Goal: Navigation & Orientation: Find specific page/section

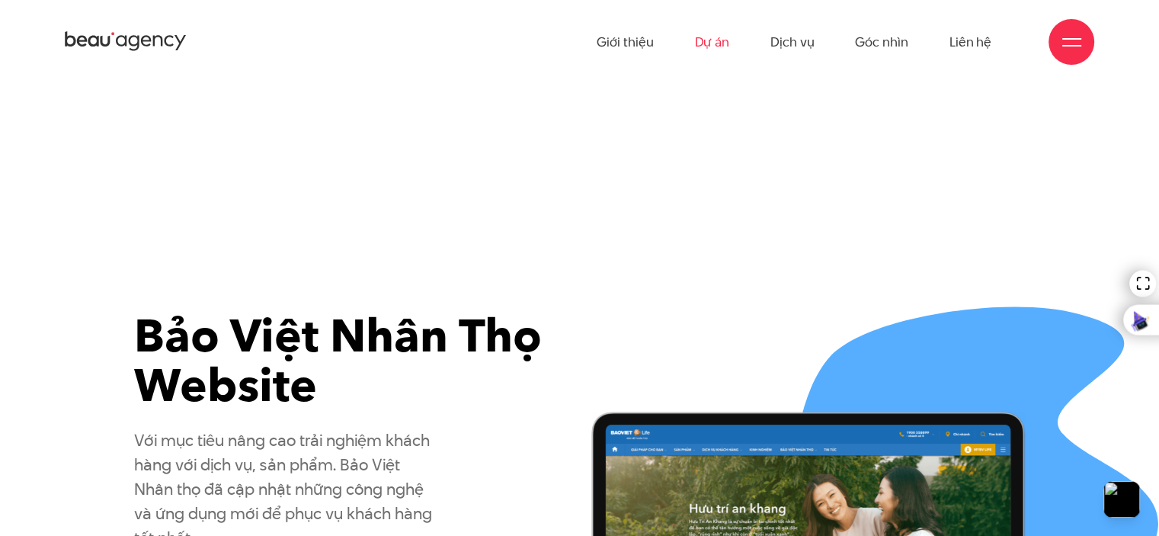
click at [702, 45] on link "Dự án" at bounding box center [711, 42] width 35 height 84
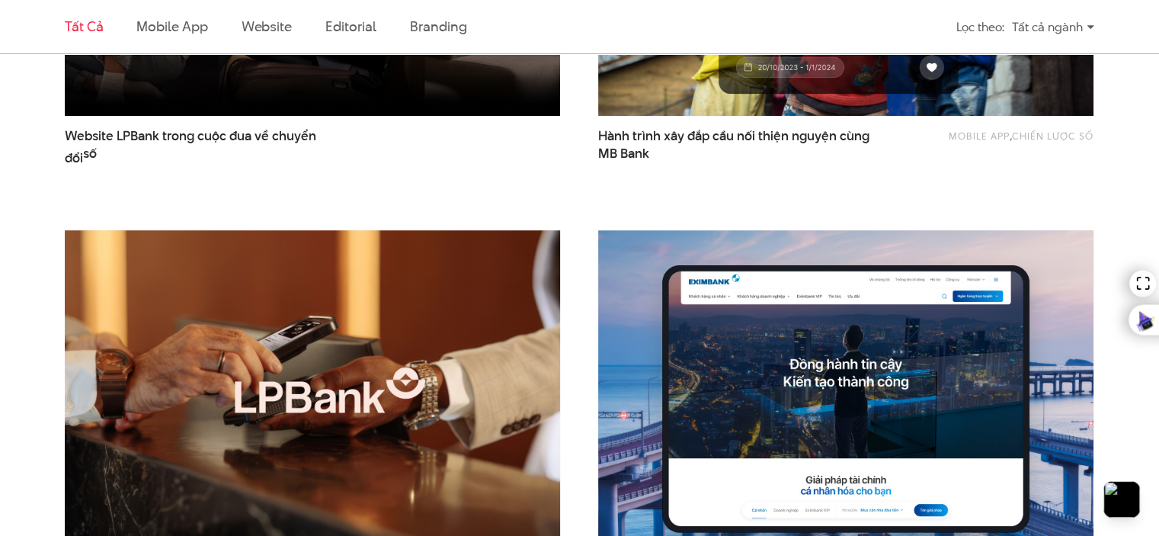
scroll to position [762, 0]
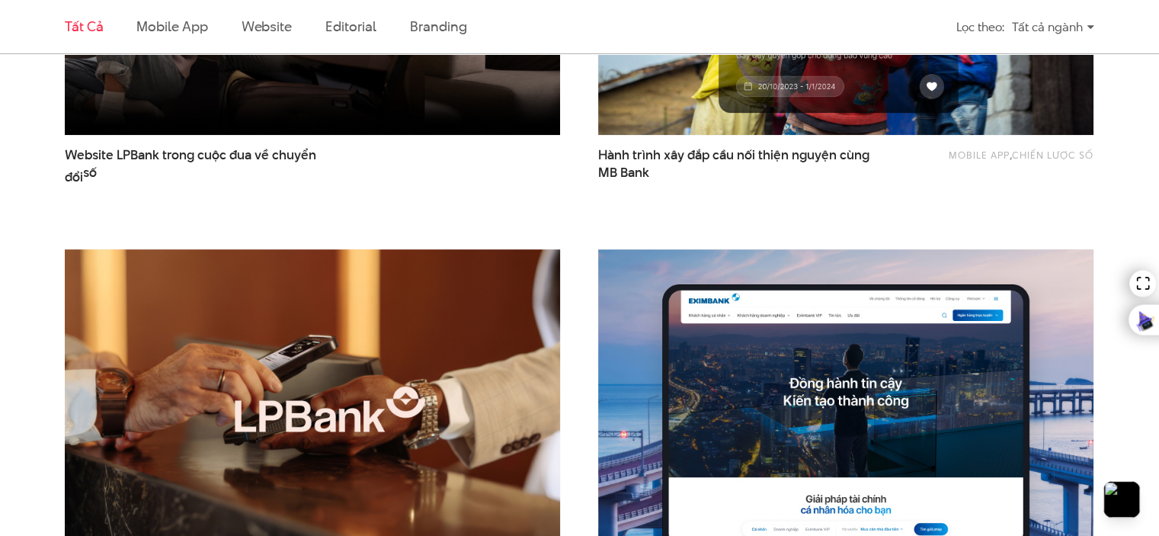
click at [409, 280] on img at bounding box center [312, 414] width 545 height 365
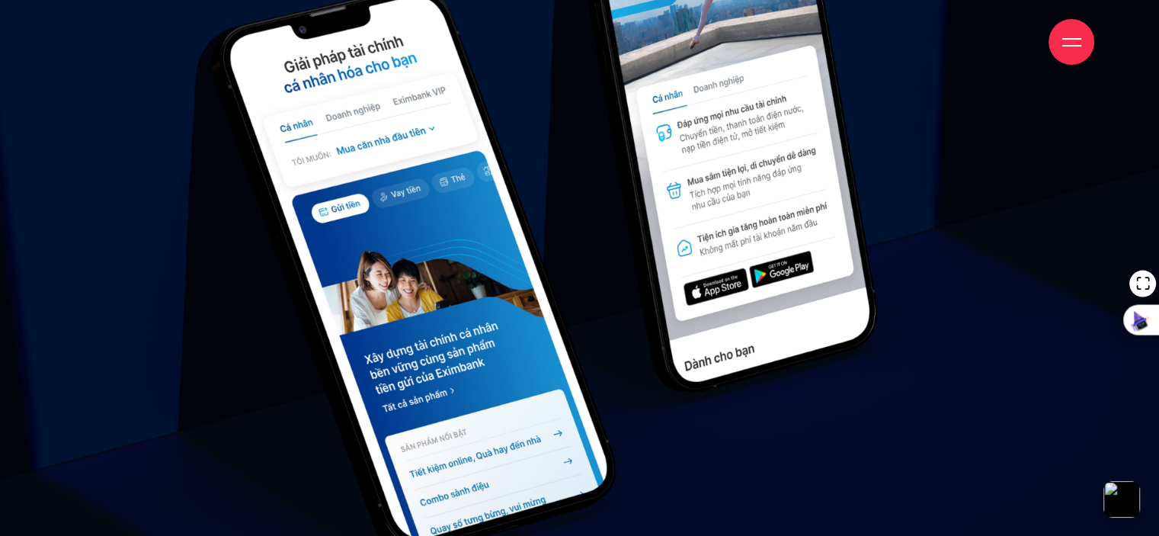
scroll to position [17749, 0]
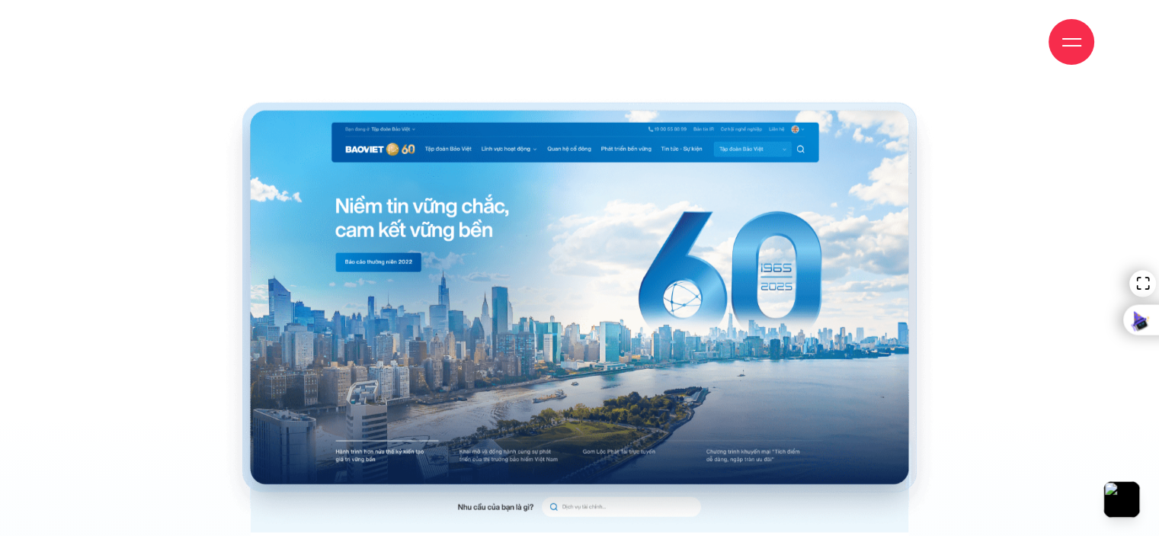
scroll to position [4342, 0]
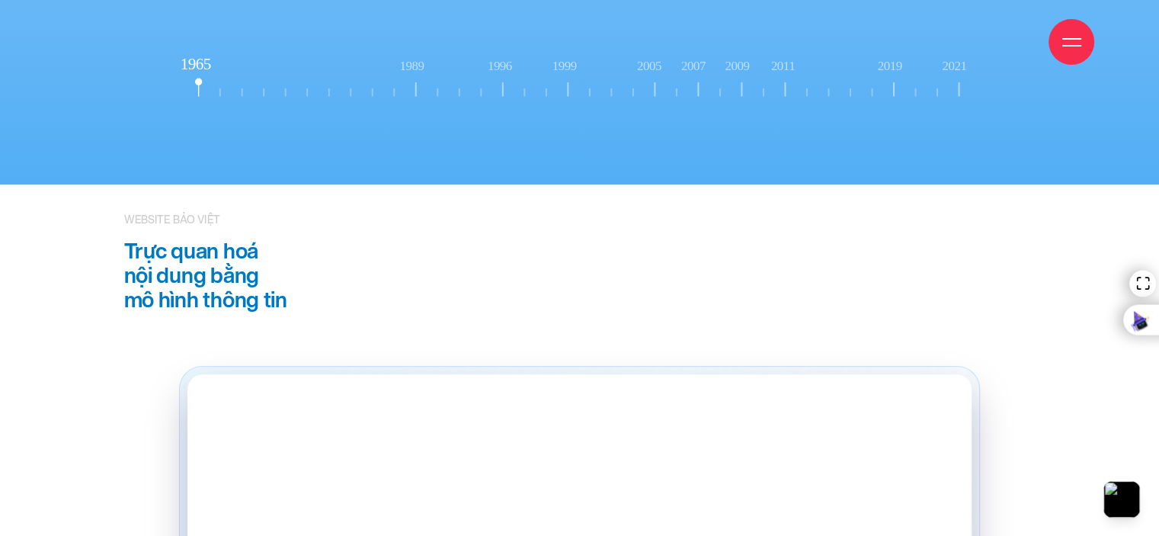
scroll to position [12260, 0]
